Goal: Information Seeking & Learning: Check status

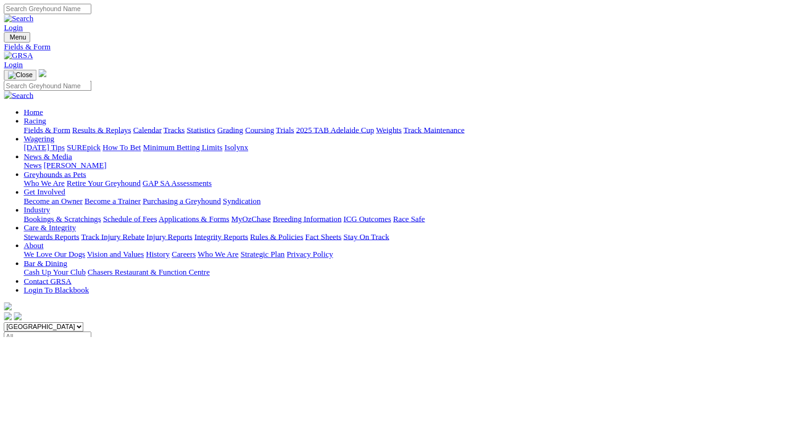
click at [148, 157] on link "Results & Replays" at bounding box center [126, 162] width 73 height 10
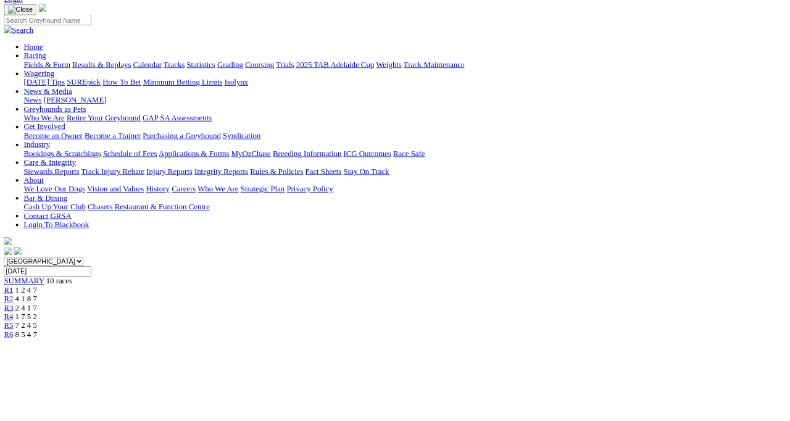
scroll to position [82, 0]
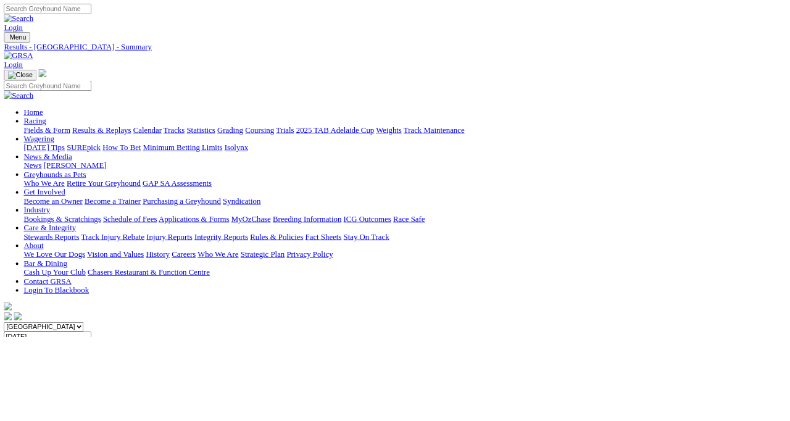
scroll to position [10, 0]
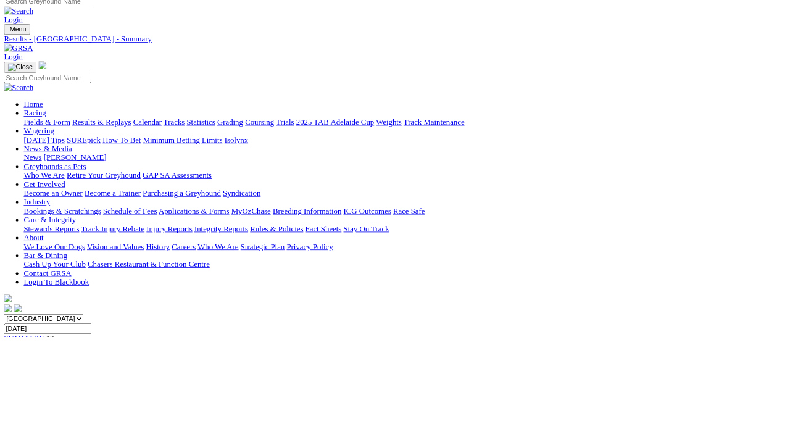
click at [202, 147] on link "Calendar" at bounding box center [184, 152] width 36 height 10
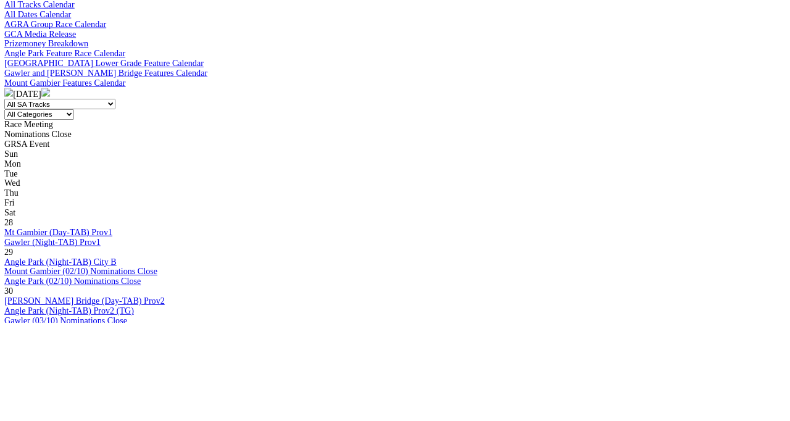
scroll to position [387, 0]
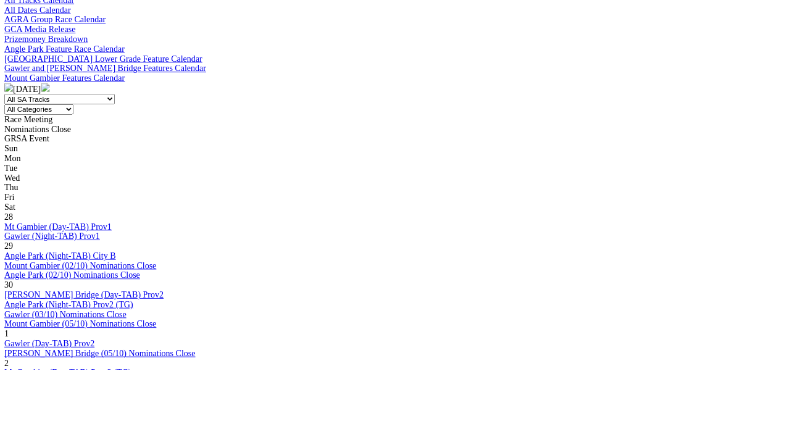
scroll to position [444, 0]
